Goal: Use online tool/utility: Utilize a website feature to perform a specific function

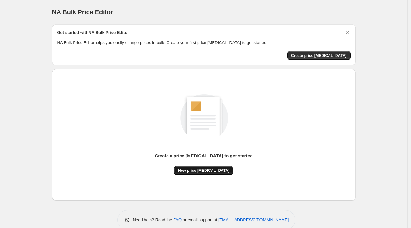
click at [210, 171] on span "New price [MEDICAL_DATA]" at bounding box center [204, 170] width 52 height 5
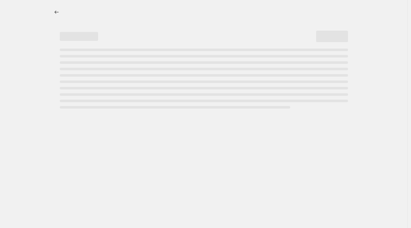
select select "percentage"
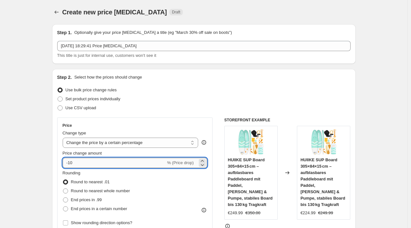
click at [123, 159] on input "-10" at bounding box center [114, 163] width 103 height 10
type input "-1"
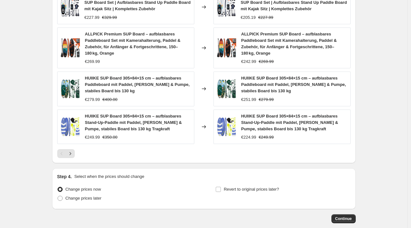
scroll to position [459, 0]
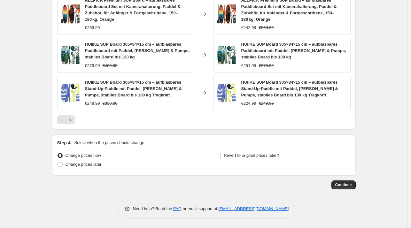
type input "-29"
click at [347, 185] on span "Continue" at bounding box center [344, 185] width 17 height 5
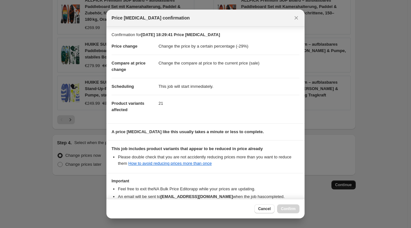
scroll to position [40, 0]
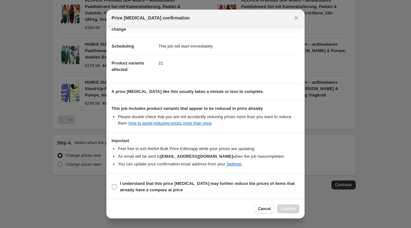
click at [158, 190] on b "I understand that this price [MEDICAL_DATA] may further reduce the prices of it…" at bounding box center [207, 186] width 175 height 11
click at [117, 190] on input "I understand that this price [MEDICAL_DATA] may further reduce the prices of it…" at bounding box center [114, 187] width 5 height 5
checkbox input "true"
click at [296, 213] on button "Confirm" at bounding box center [288, 209] width 22 height 9
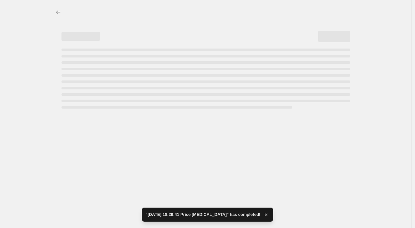
select select "percentage"
